Goal: Transaction & Acquisition: Purchase product/service

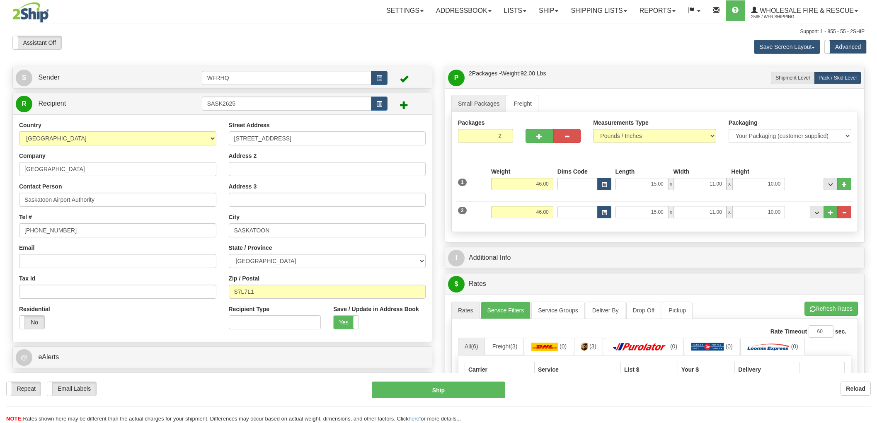
select select "SK"
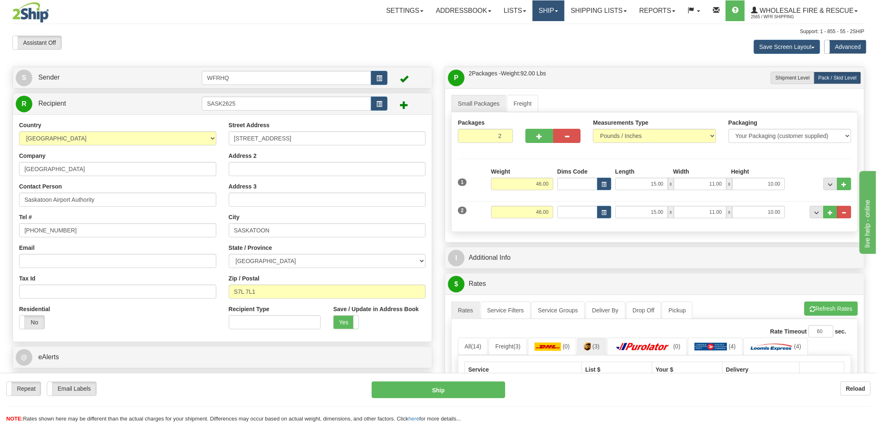
click at [533, 7] on link "Ship" at bounding box center [549, 10] width 32 height 21
click at [533, 31] on span "Ship Screen" at bounding box center [523, 29] width 32 height 7
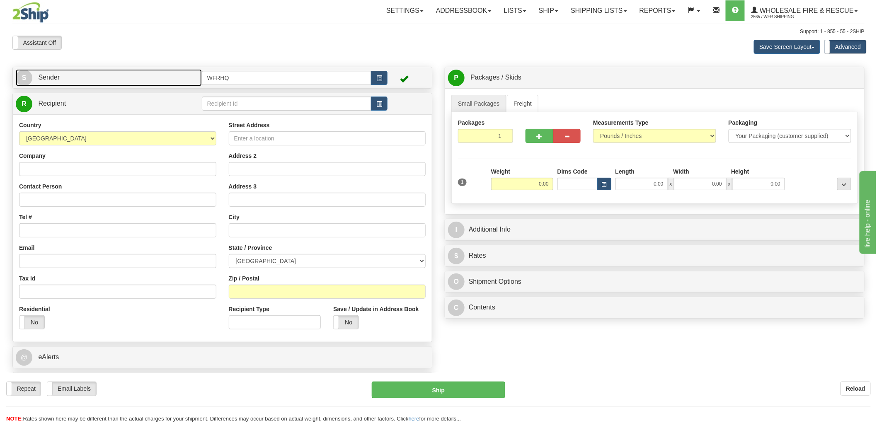
click at [148, 79] on link "S Sender" at bounding box center [109, 77] width 186 height 17
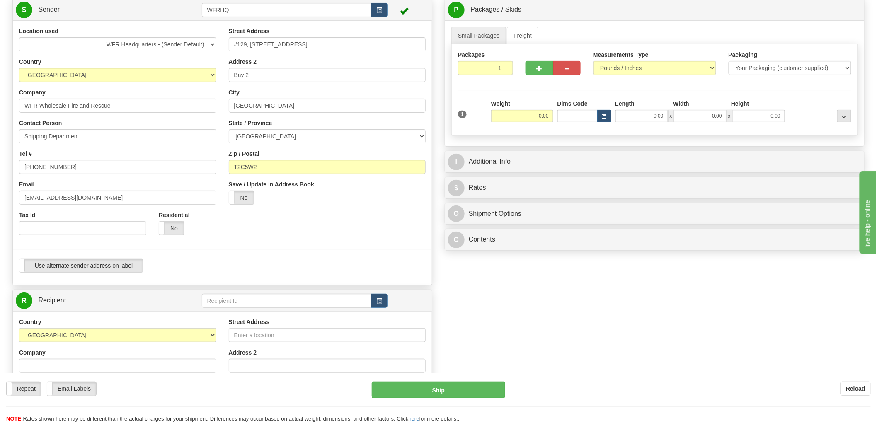
scroll to position [138, 0]
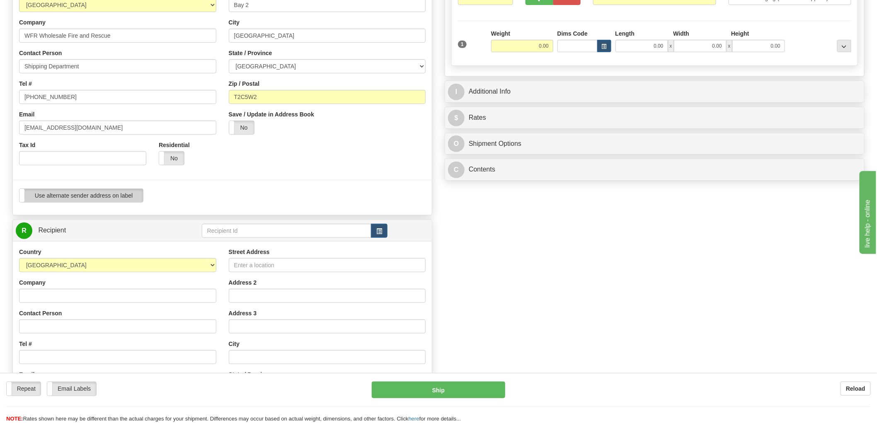
click at [126, 195] on label "Use alternate sender address on label" at bounding box center [81, 195] width 124 height 13
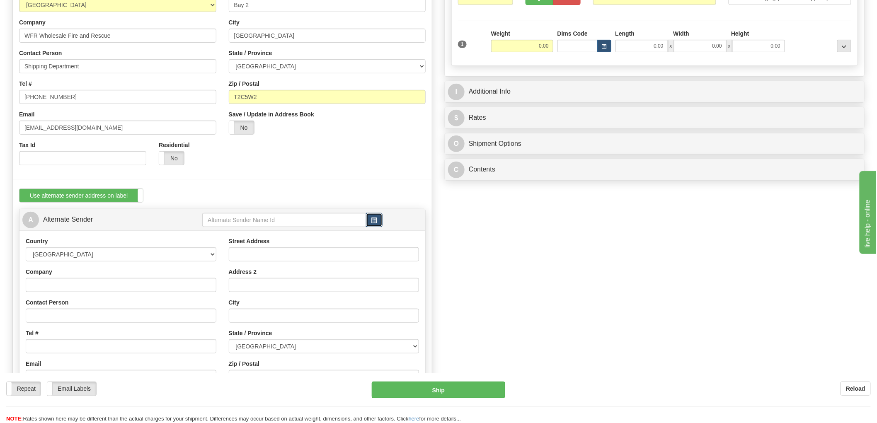
click at [376, 218] on span "button" at bounding box center [374, 220] width 6 height 5
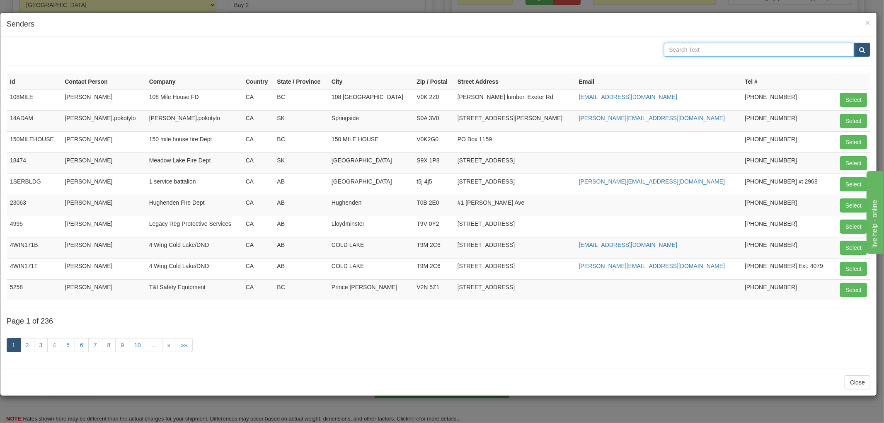
click at [689, 49] on input "text" at bounding box center [759, 50] width 191 height 14
type input "skeetchest"
click at [854, 43] on button "submit" at bounding box center [862, 50] width 17 height 14
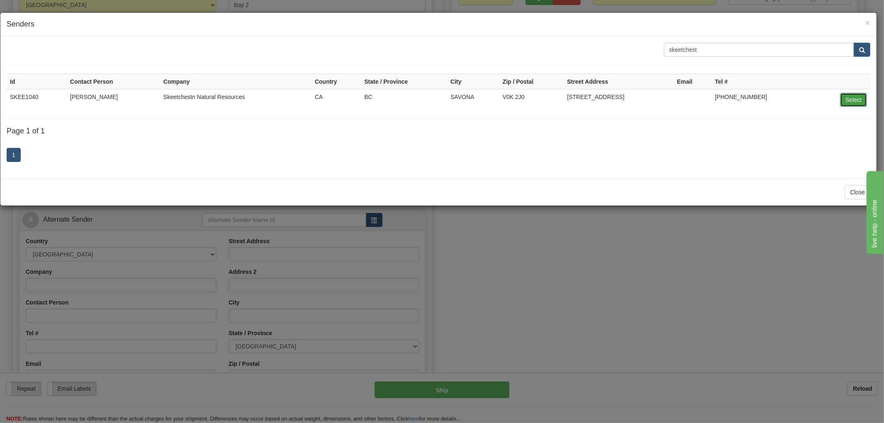
click at [860, 99] on button "Select" at bounding box center [853, 100] width 27 height 14
type input "SKEE1040"
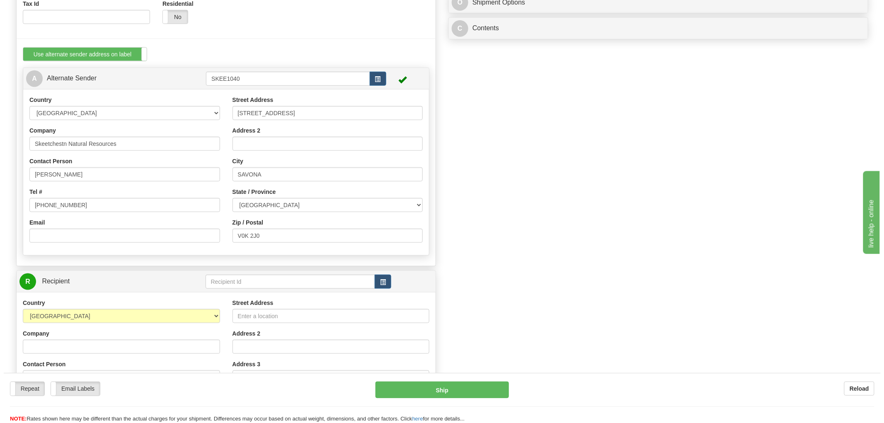
scroll to position [368, 0]
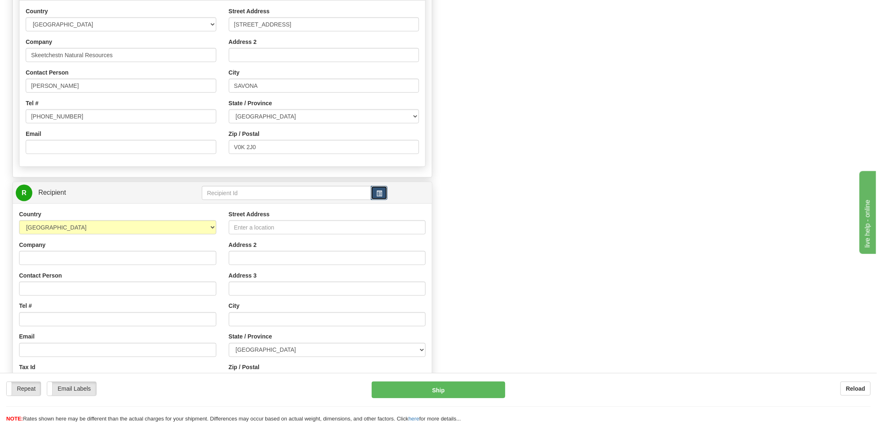
click at [376, 192] on span "button" at bounding box center [379, 193] width 6 height 5
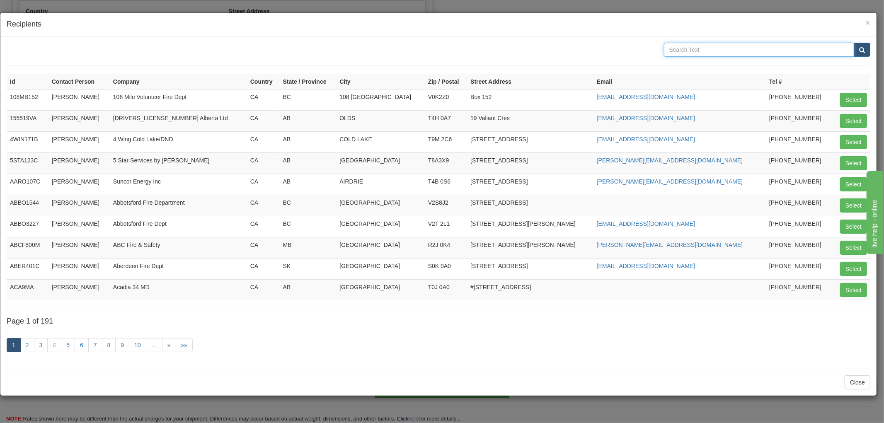
click at [714, 52] on input "text" at bounding box center [759, 50] width 191 height 14
type input "WFR"
click at [854, 43] on button "submit" at bounding box center [862, 50] width 17 height 14
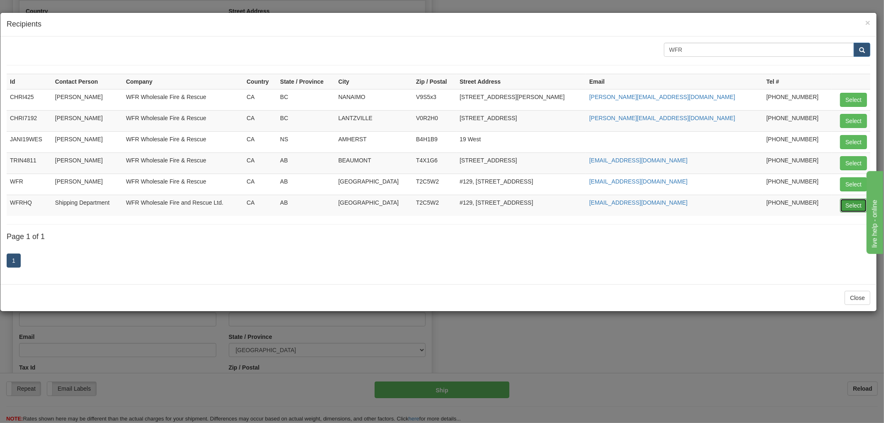
click at [847, 205] on button "Select" at bounding box center [853, 206] width 27 height 14
type input "WFRHQ"
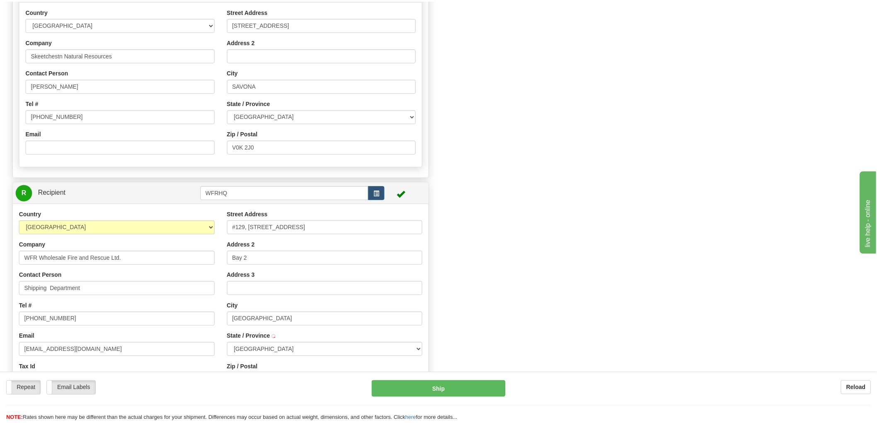
scroll to position [0, 0]
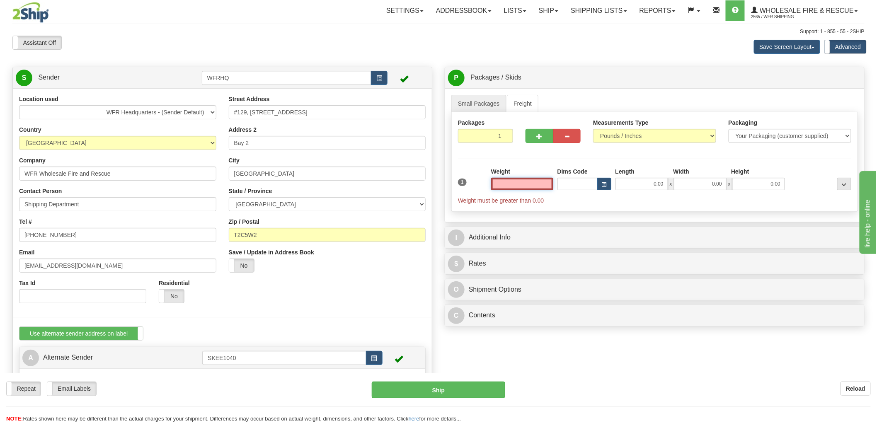
type input "[GEOGRAPHIC_DATA]"
type input "0.00"
click at [540, 183] on input "0.00" at bounding box center [522, 184] width 62 height 12
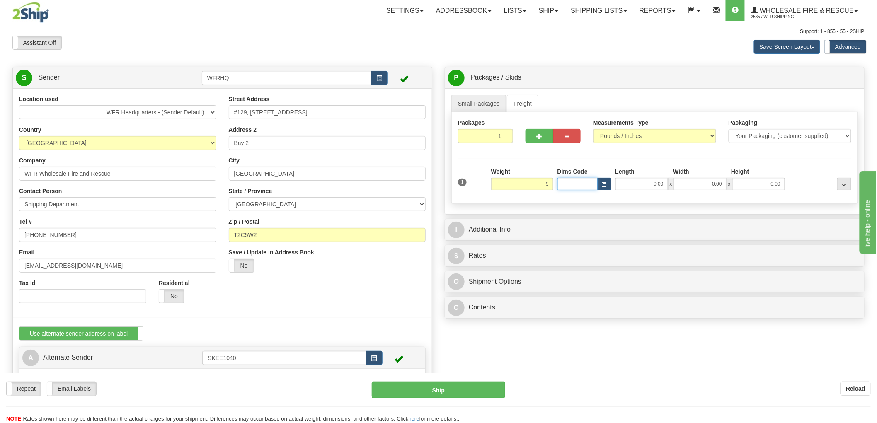
type input "9.00"
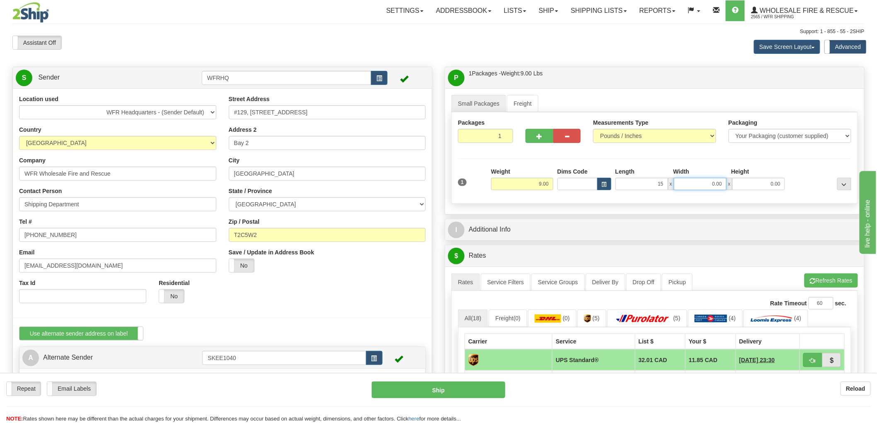
type input "15.00"
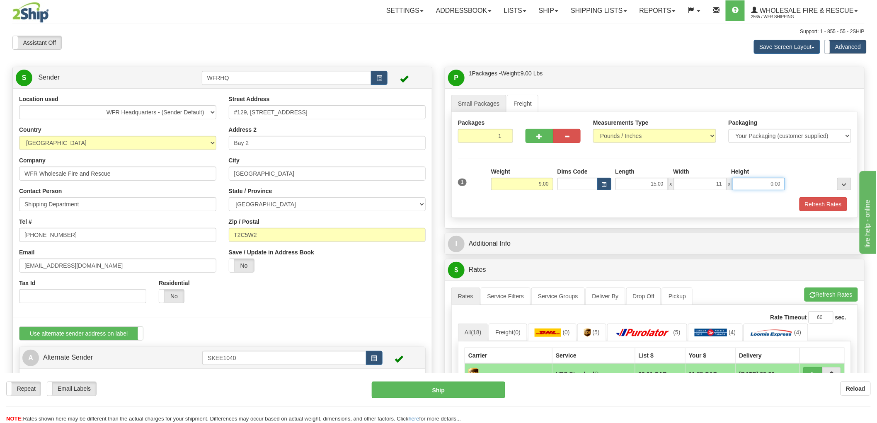
type input "11.00"
type input "24.00"
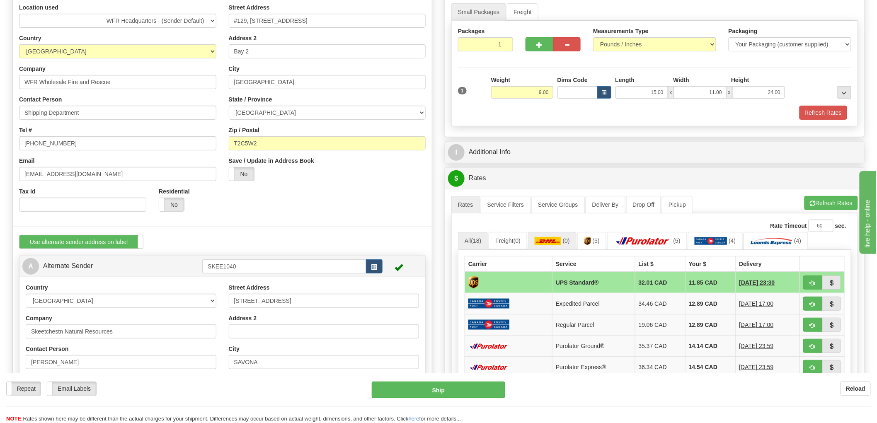
scroll to position [92, 0]
click at [822, 114] on button "Refresh Rates" at bounding box center [824, 112] width 48 height 14
